Goal: Task Accomplishment & Management: Manage account settings

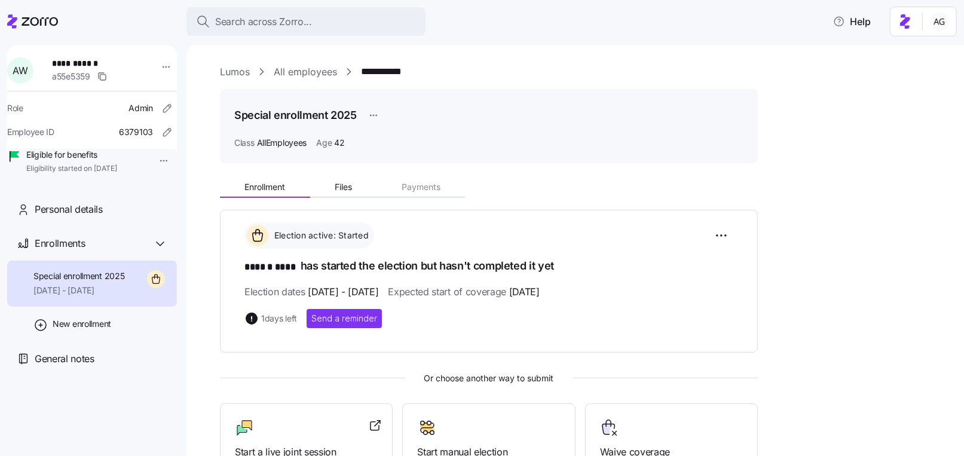
scroll to position [103, 0]
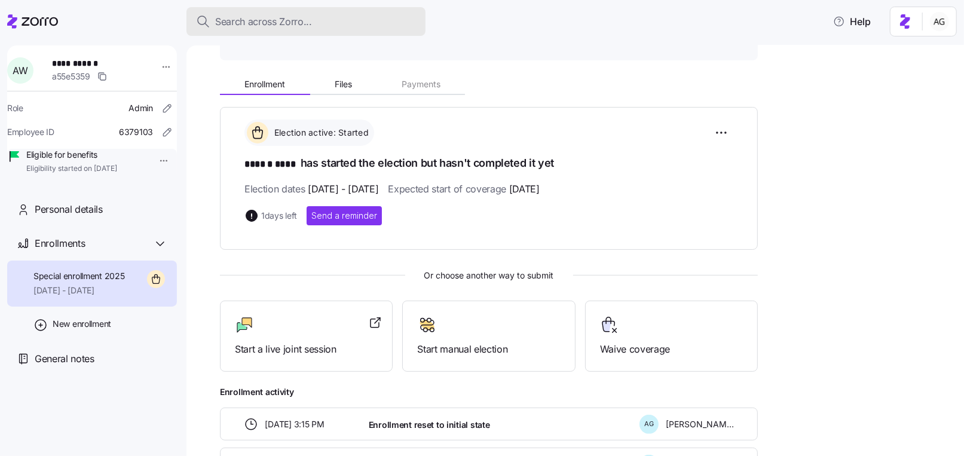
click at [257, 23] on span "Search across Zorro..." at bounding box center [263, 21] width 97 height 15
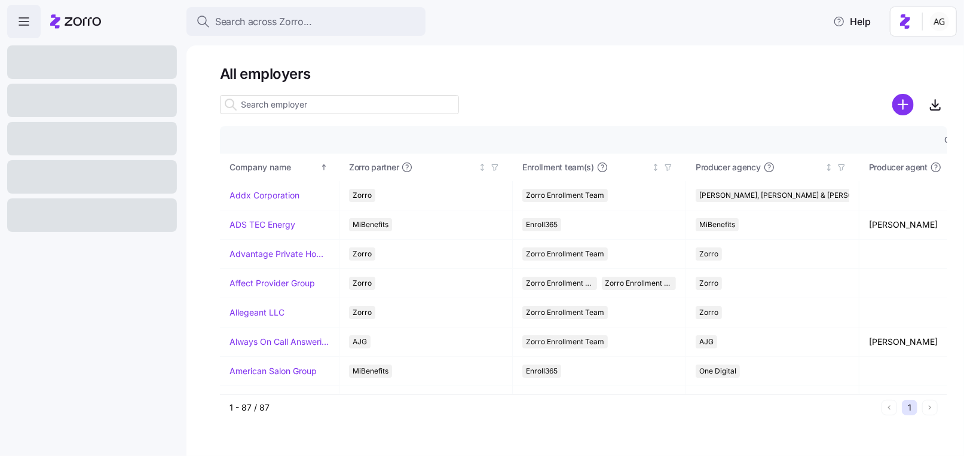
click at [262, 101] on input at bounding box center [339, 104] width 239 height 19
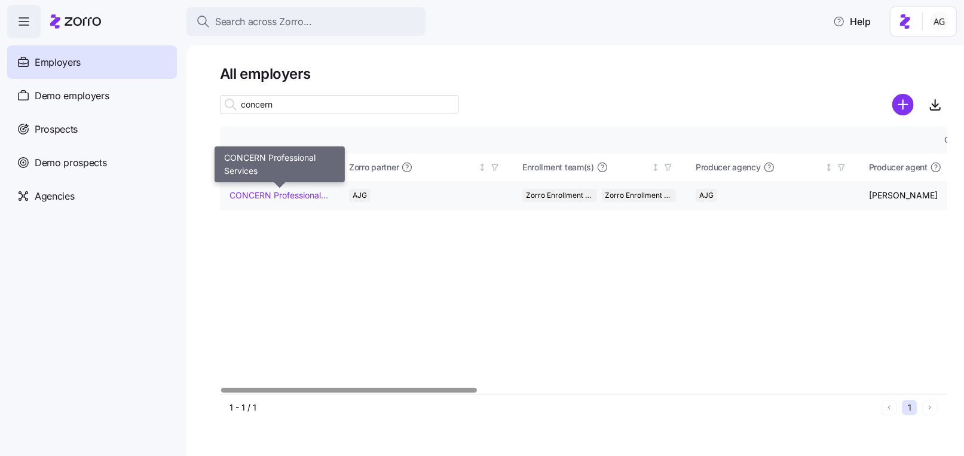
type input "concern"
click at [256, 192] on link "CONCERN Professional Services" at bounding box center [279, 195] width 100 height 12
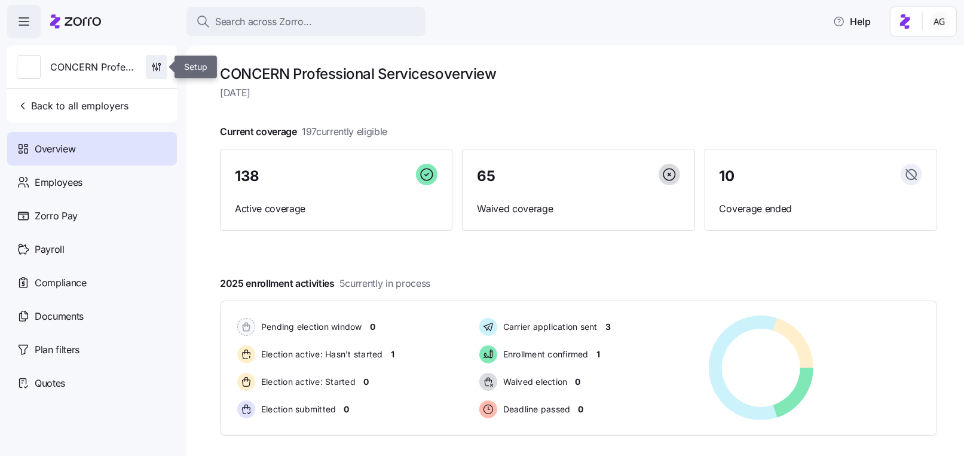
click at [154, 69] on icon "button" at bounding box center [157, 67] width 12 height 12
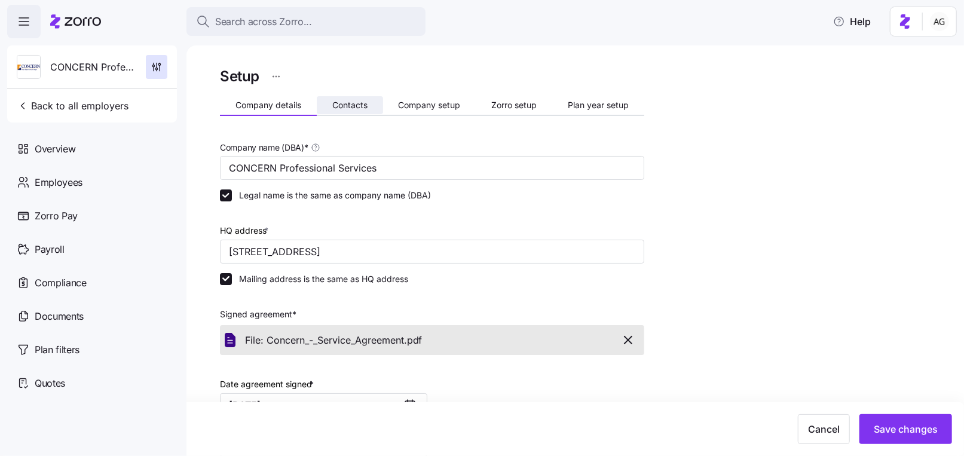
click at [343, 108] on span "Contacts" at bounding box center [349, 105] width 35 height 8
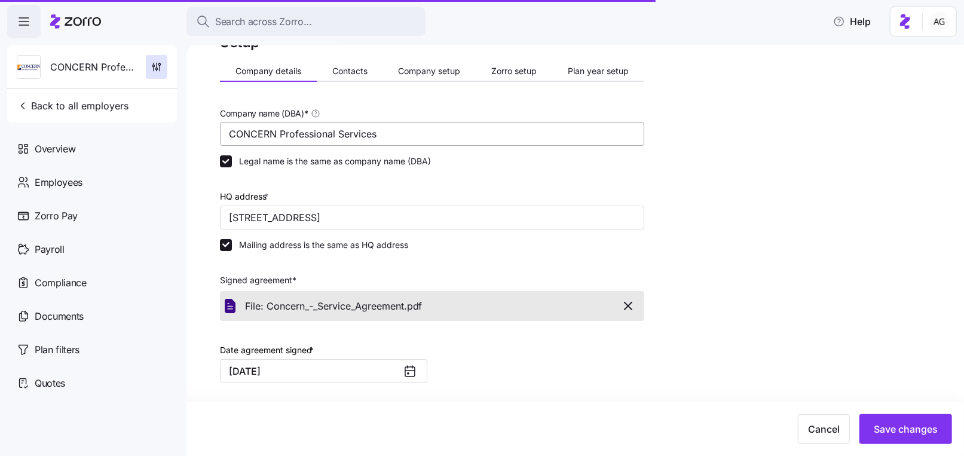
scroll to position [37, 0]
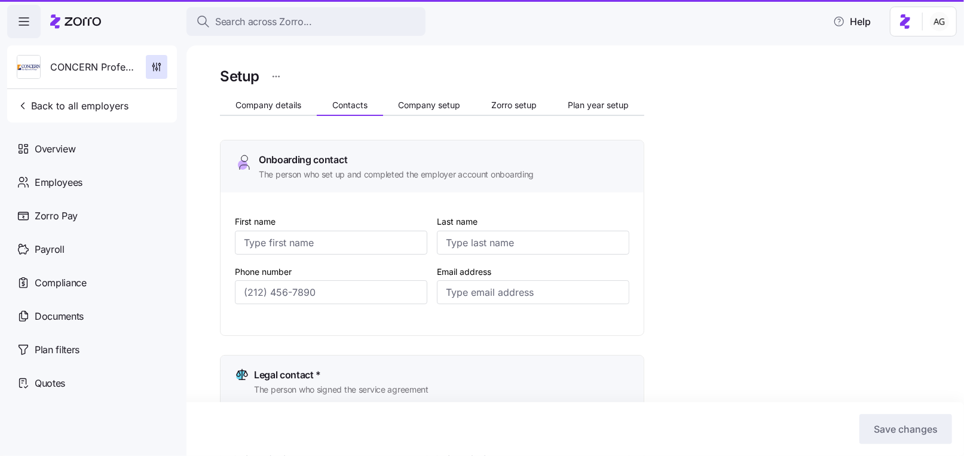
type input "Gordon"
type input "May"
type input "gmay@concern4kids.org"
type input "Gordon"
type input "May"
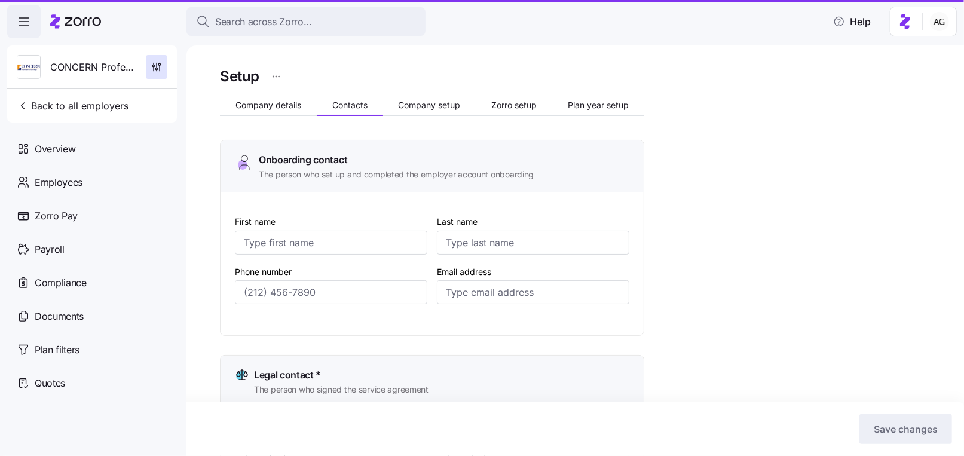
type input "gmay@concern4kids.org"
type input "Melissa"
type input "Newton"
type input "mnewton@concern4kids.org"
type input "Shannon"
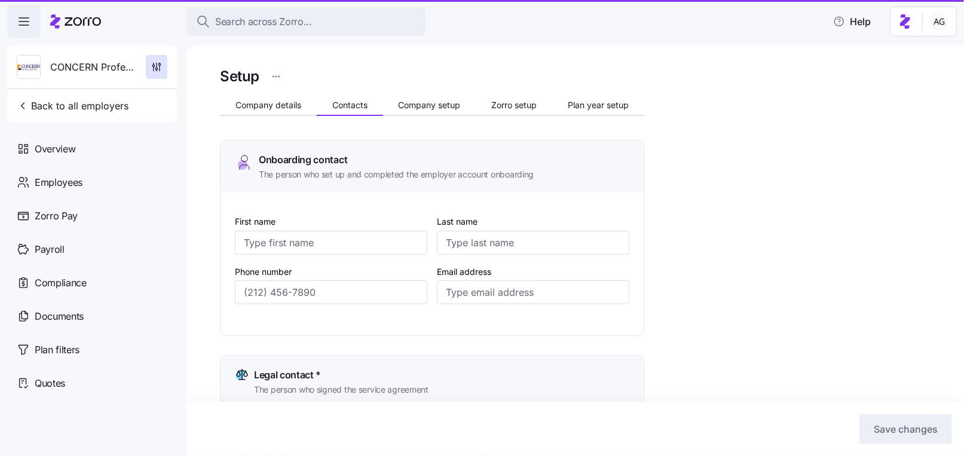
type input "Coscia"
type input "ap-billing@concern4kids.org"
type input "(484) 578-9600"
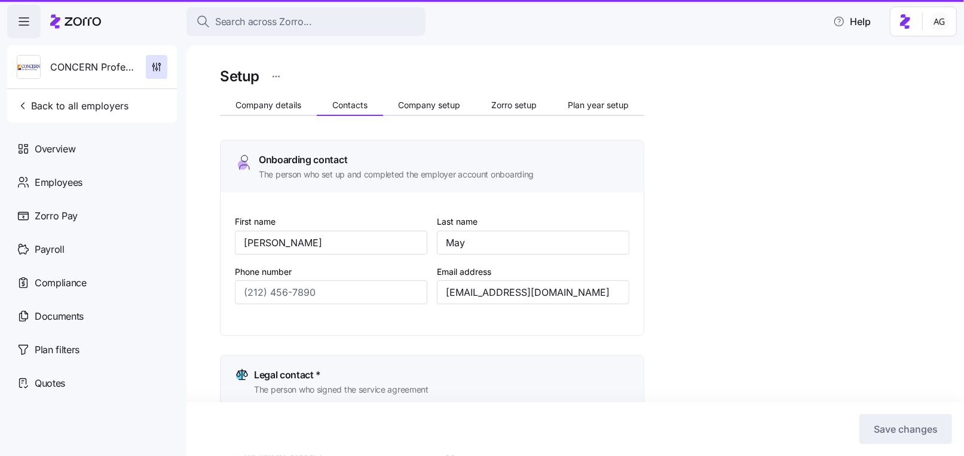
type input "(484) 578-9600"
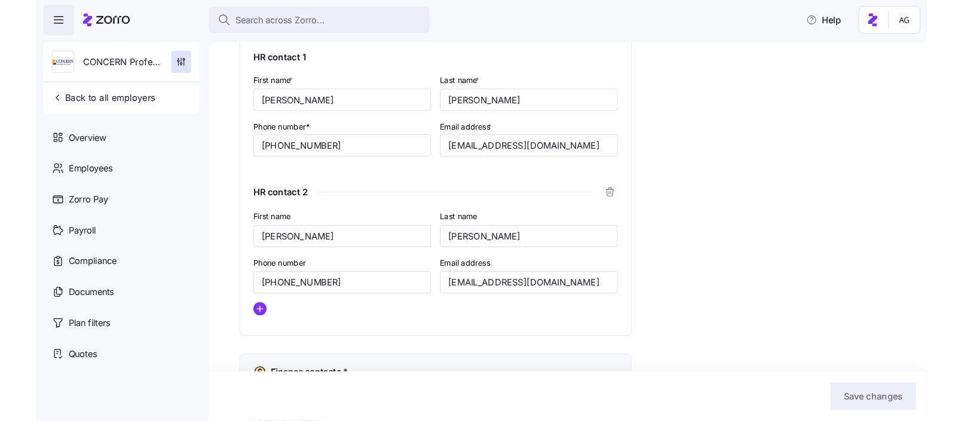
scroll to position [517, 0]
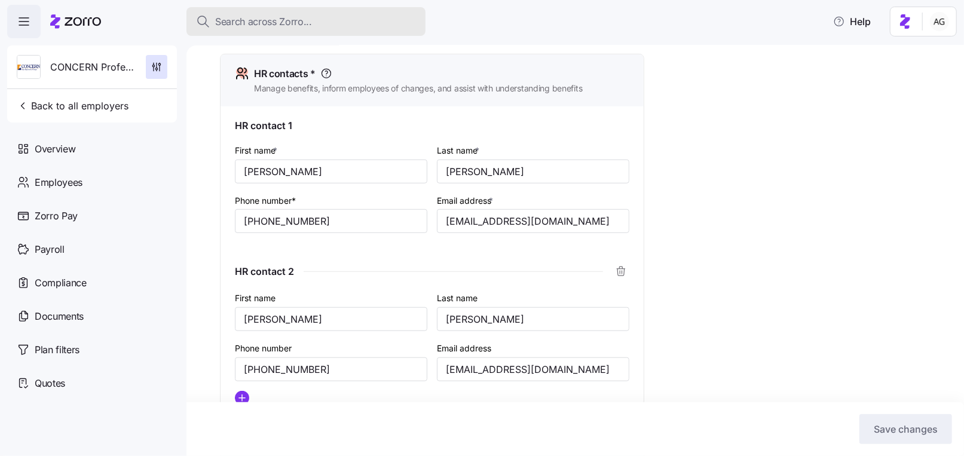
click at [293, 21] on span "Search across Zorro..." at bounding box center [263, 21] width 97 height 15
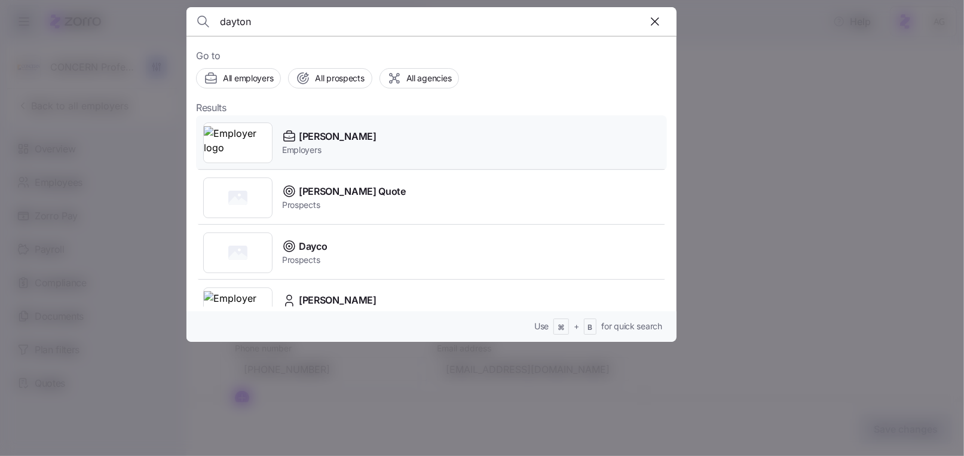
type input "dayton"
click at [309, 138] on span "[PERSON_NAME]" at bounding box center [338, 136] width 78 height 15
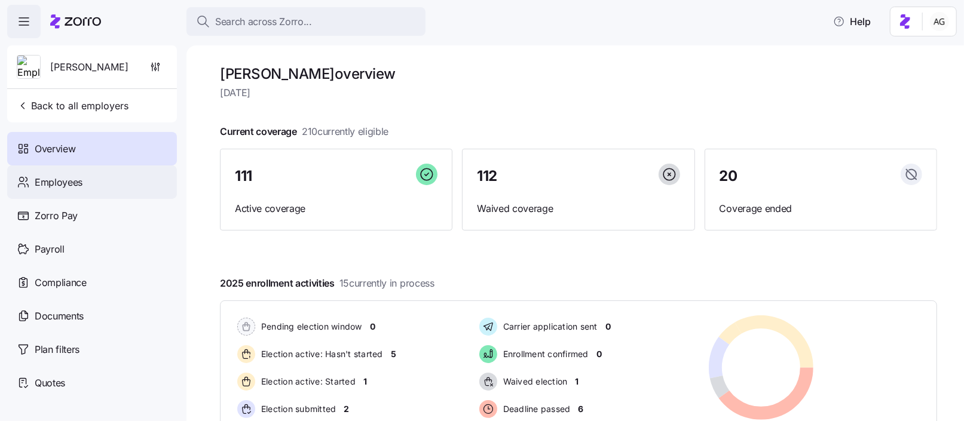
click at [61, 181] on span "Employees" at bounding box center [59, 182] width 48 height 15
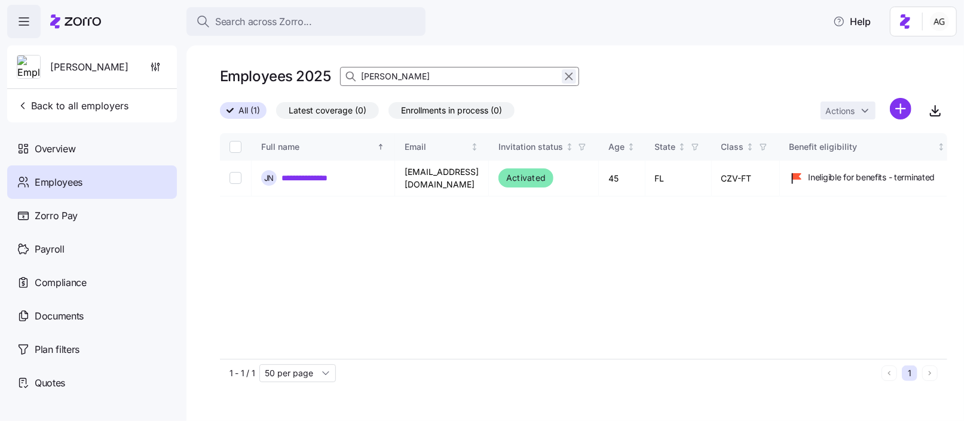
click at [568, 76] on icon "button" at bounding box center [569, 76] width 7 height 7
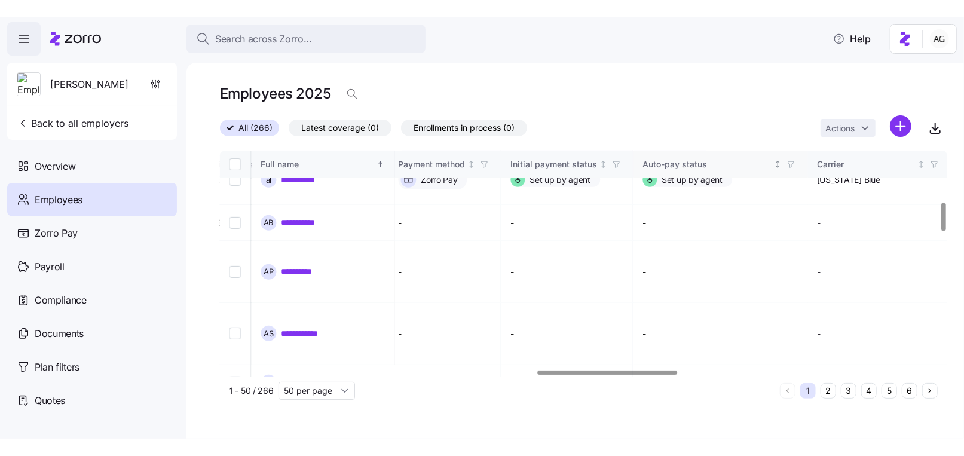
scroll to position [415, 1647]
